Goal: Transaction & Acquisition: Purchase product/service

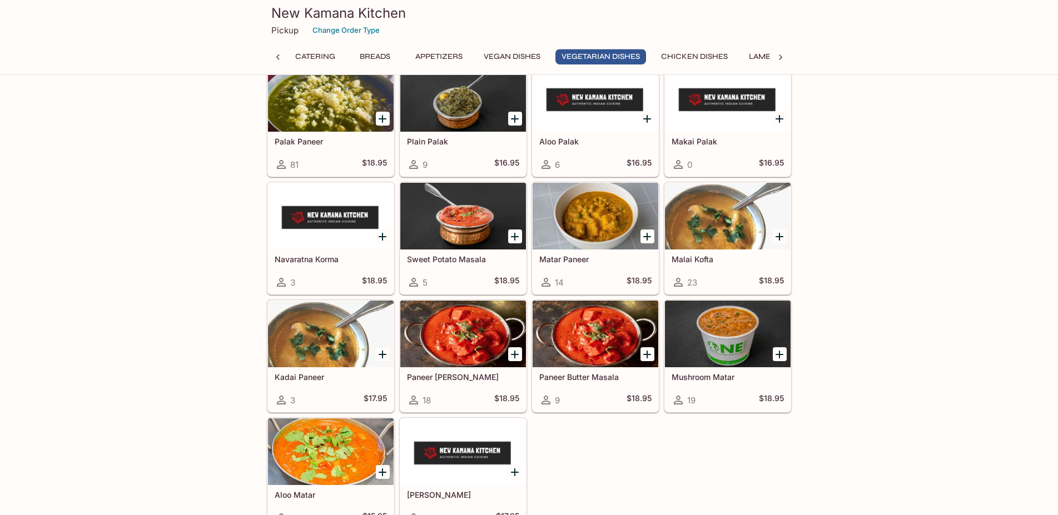
scroll to position [1531, 0]
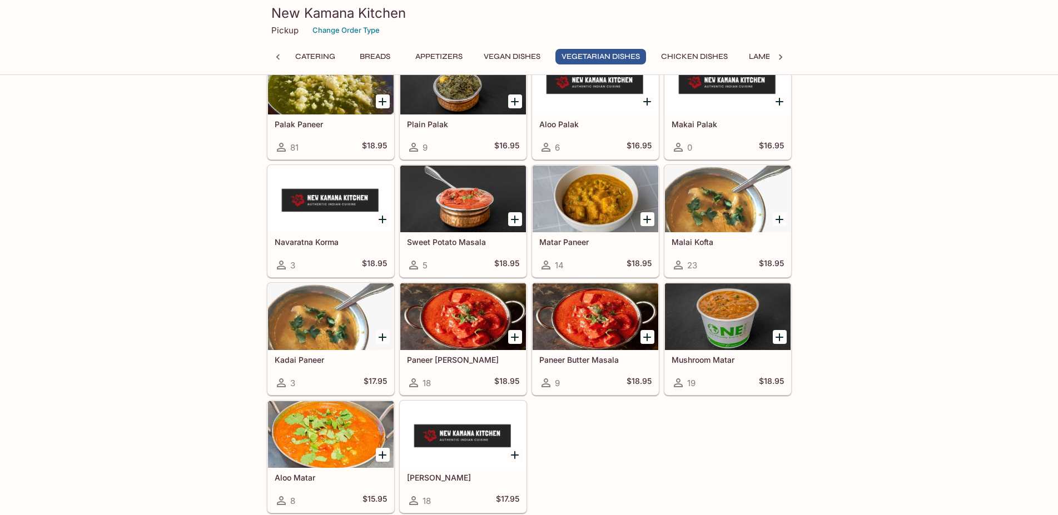
click at [380, 52] on button "Breads" at bounding box center [375, 57] width 50 height 16
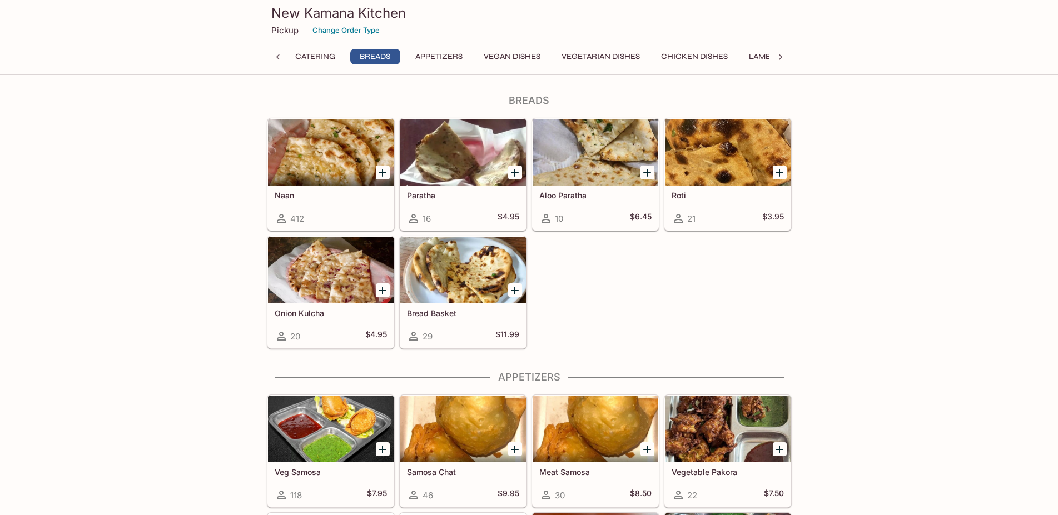
click at [452, 52] on button "Appetizers" at bounding box center [438, 57] width 59 height 16
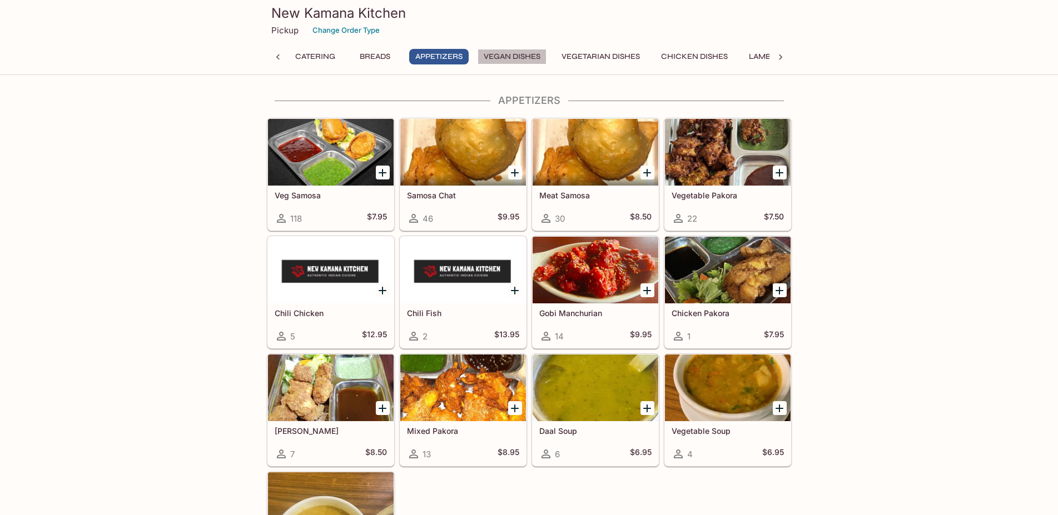
click at [508, 51] on button "Vegan Dishes" at bounding box center [512, 57] width 69 height 16
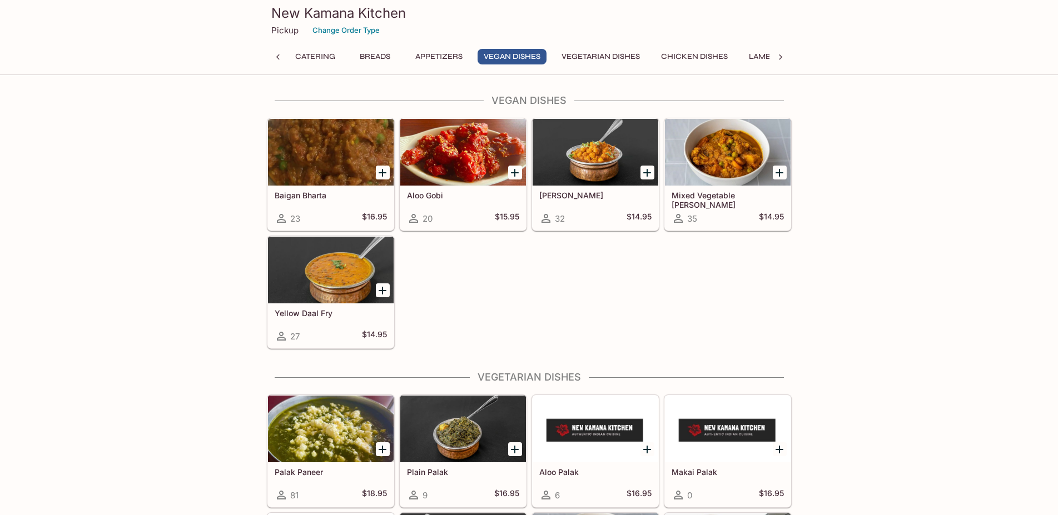
click at [575, 56] on button "Vegetarian Dishes" at bounding box center [600, 57] width 91 height 16
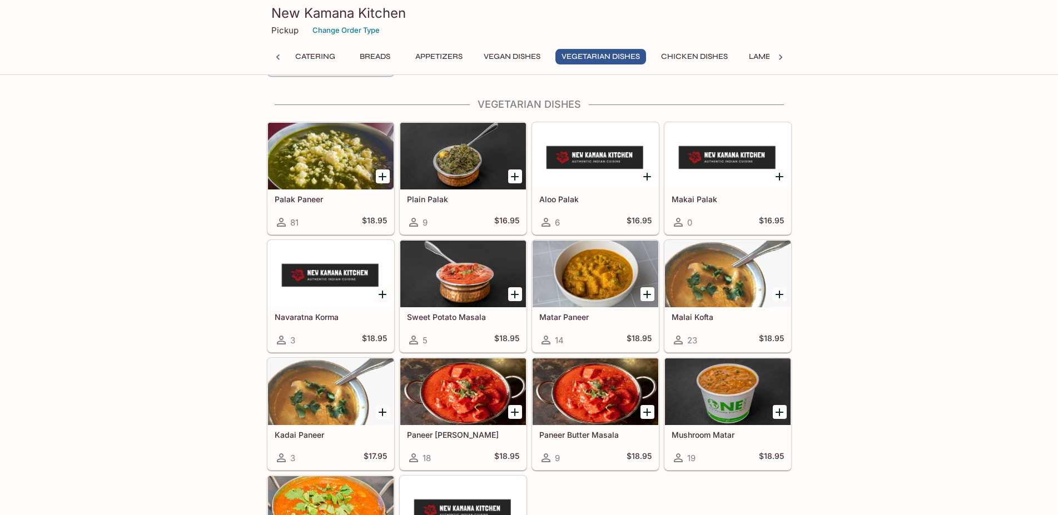
scroll to position [1460, 0]
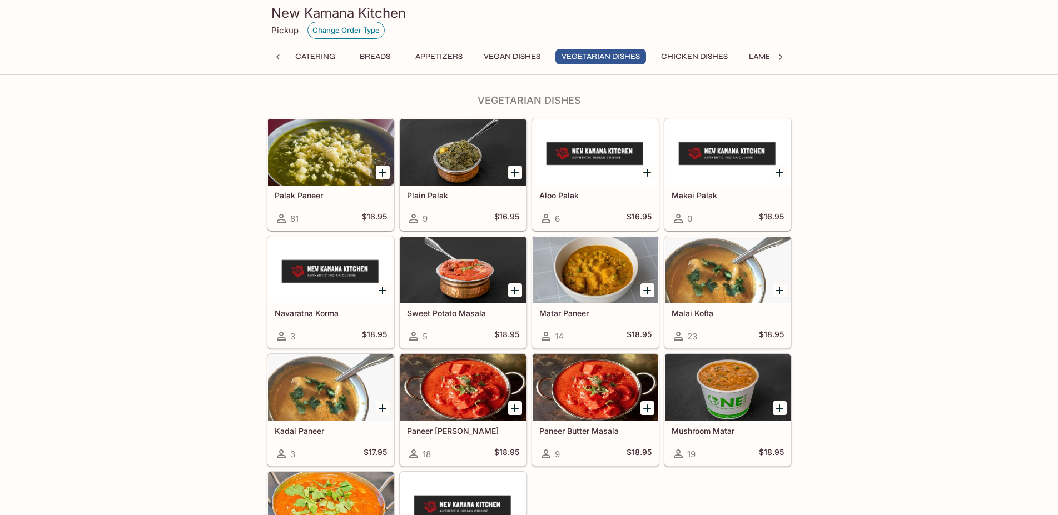
click at [325, 28] on button "Change Order Type" at bounding box center [345, 30] width 77 height 17
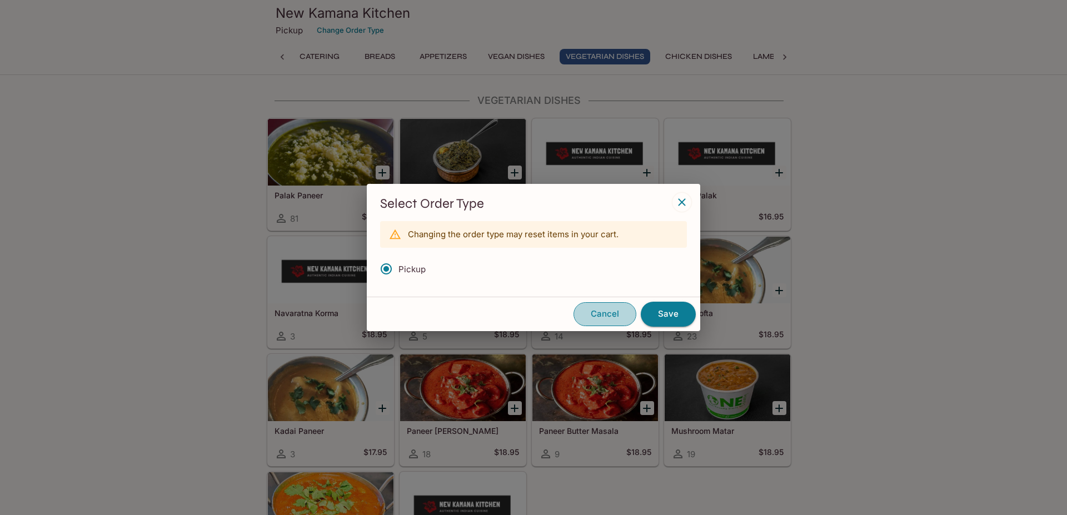
click at [606, 313] on button "Cancel" at bounding box center [605, 313] width 63 height 23
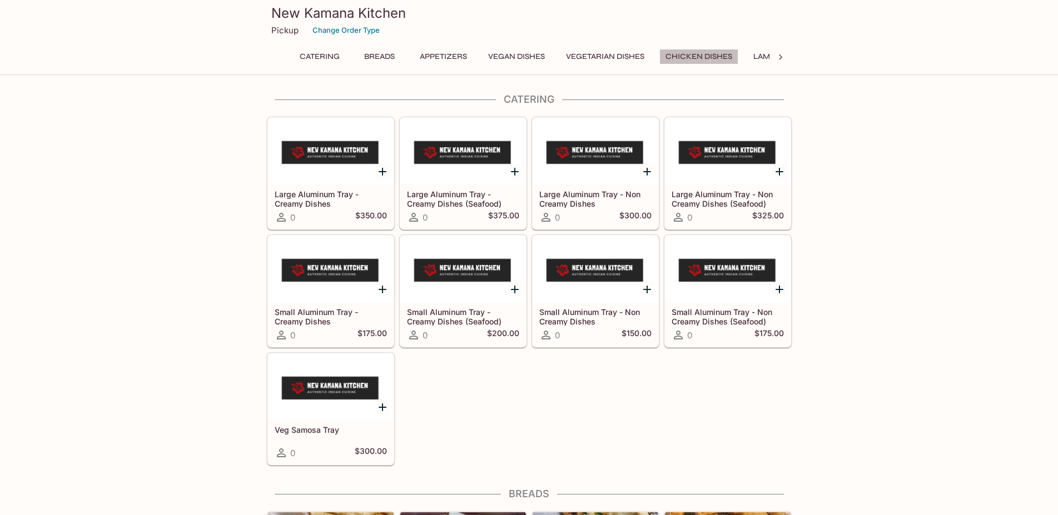
click at [712, 57] on button "Chicken Dishes" at bounding box center [698, 57] width 79 height 16
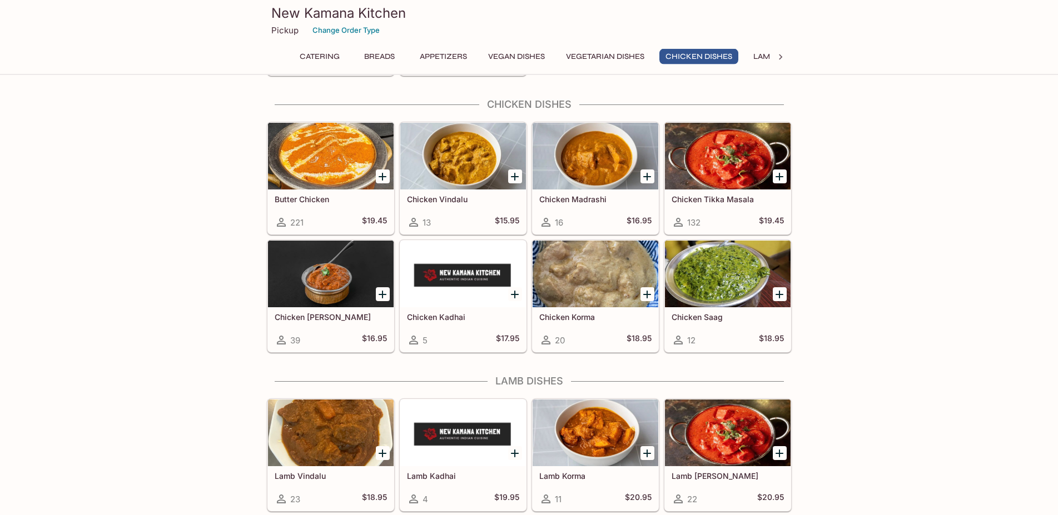
scroll to position [1972, 0]
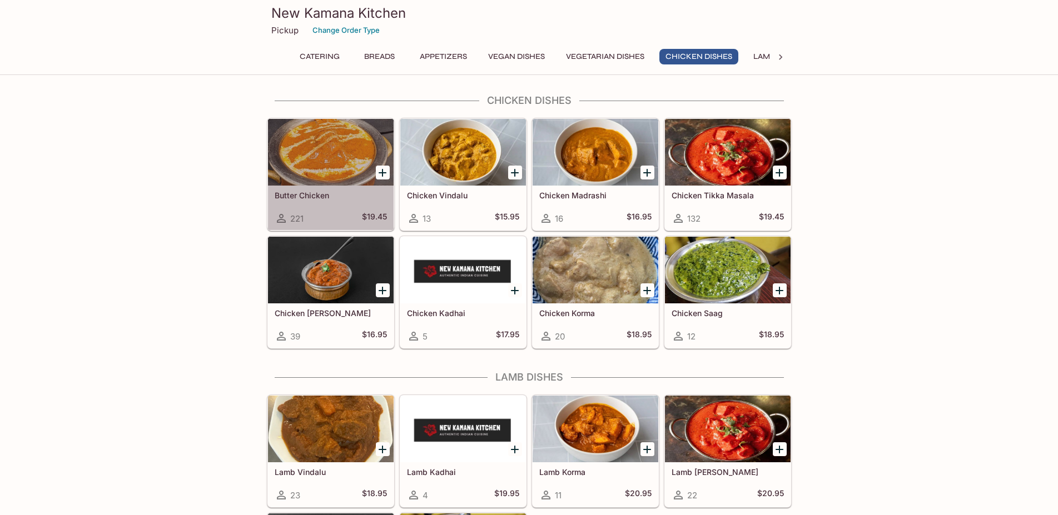
click at [329, 192] on h5 "Butter Chicken" at bounding box center [331, 195] width 112 height 9
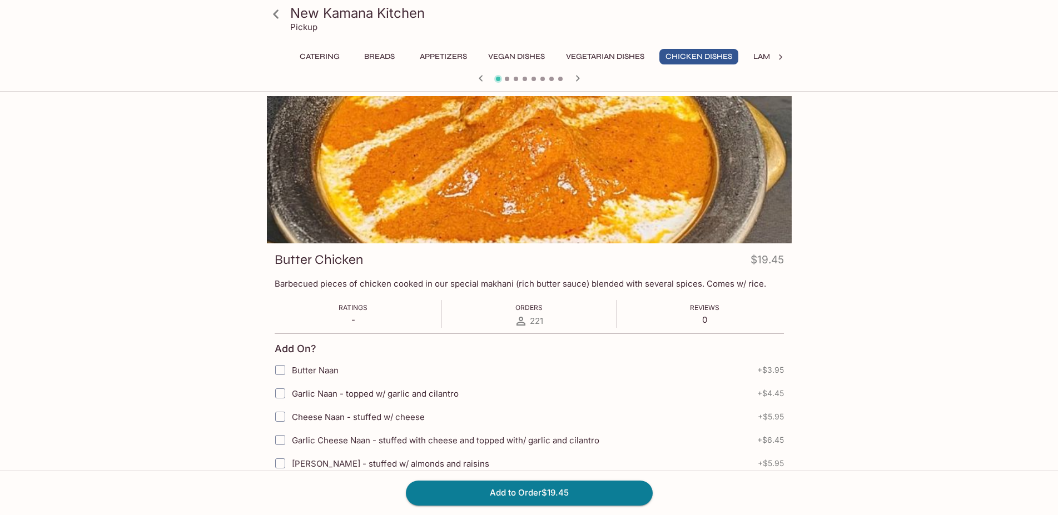
click at [305, 24] on p "Pickup" at bounding box center [303, 27] width 27 height 11
click at [276, 13] on icon at bounding box center [276, 13] width 6 height 9
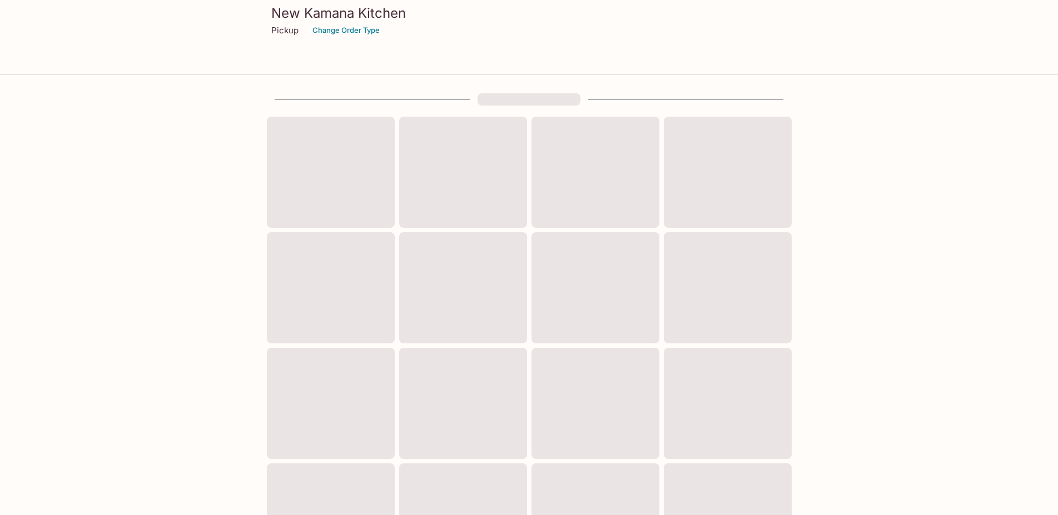
scroll to position [291, 0]
